Goal: Transaction & Acquisition: Purchase product/service

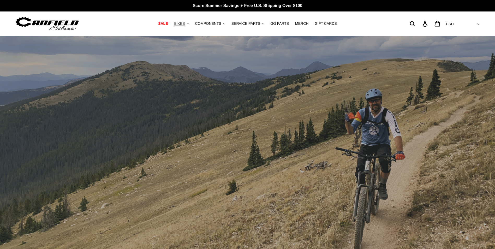
click at [191, 25] on button "BIKES .cls-1{fill:#231f20}" at bounding box center [181, 23] width 20 height 7
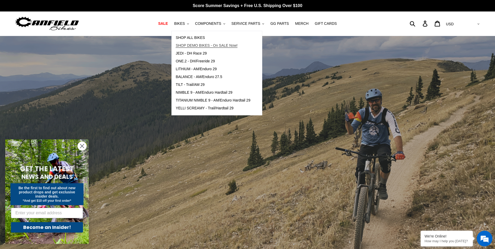
click at [195, 46] on span "SHOP DEMO BIKES - On SALE Now!" at bounding box center [207, 45] width 62 height 4
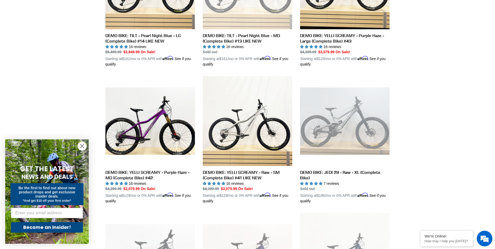
scroll to position [339, 0]
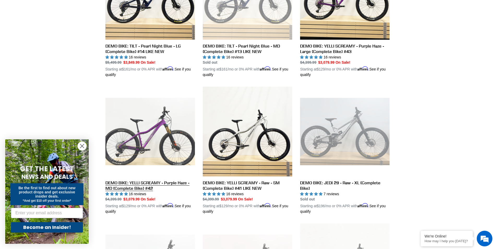
click at [170, 129] on link "DEMO BIKE: YELLI SCREAMY - Purple Haze - MD (Complete Bike) #42" at bounding box center [150, 151] width 90 height 128
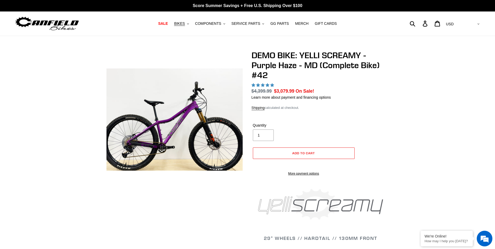
select select "highest-rating"
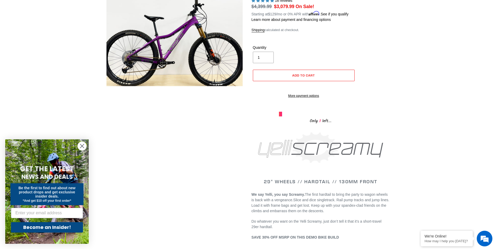
scroll to position [130, 0]
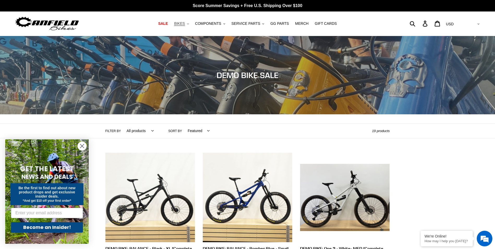
drag, startPoint x: 421, startPoint y: 199, endPoint x: 189, endPoint y: 22, distance: 292.1
click at [185, 22] on span "BIKES" at bounding box center [179, 23] width 11 height 4
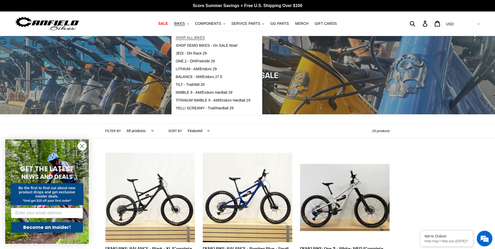
click at [204, 38] on span "SHOP ALL BIKES" at bounding box center [190, 37] width 29 height 4
